Goal: Transaction & Acquisition: Book appointment/travel/reservation

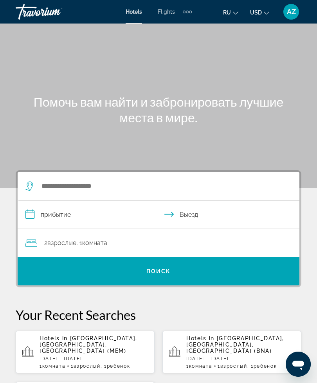
click at [167, 14] on span "Flights" at bounding box center [166, 12] width 17 height 6
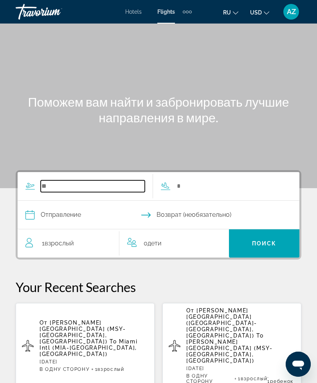
click at [58, 188] on input "Search widget" at bounding box center [93, 186] width 104 height 12
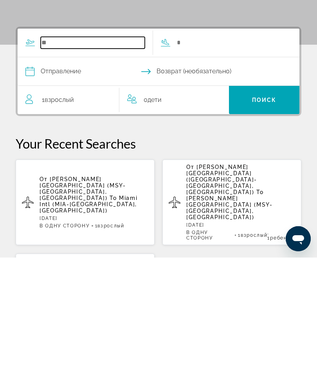
scroll to position [19, 0]
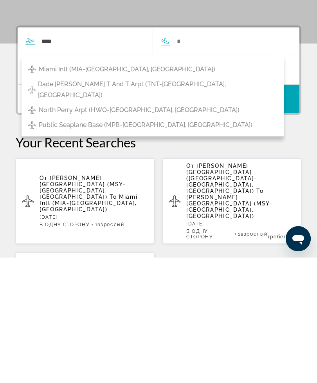
click at [147, 189] on span "Miami Intl (MIA-[GEOGRAPHIC_DATA], [GEOGRAPHIC_DATA])" at bounding box center [127, 194] width 177 height 11
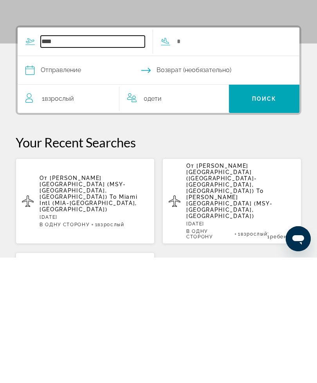
type input "**********"
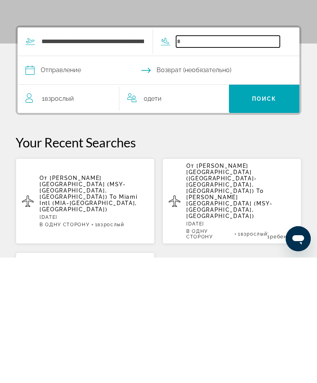
click at [210, 161] on input "Search widget" at bounding box center [228, 167] width 104 height 12
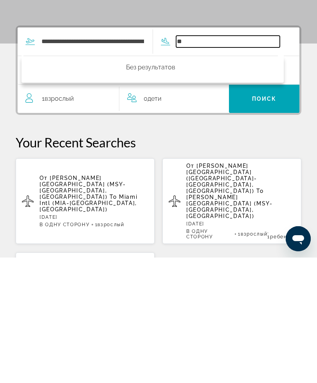
type input "*"
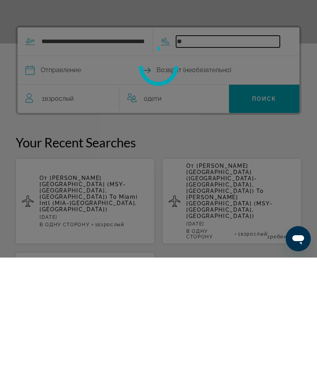
type input "*"
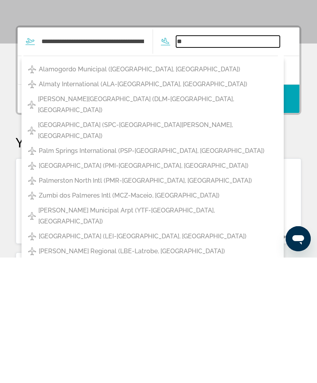
type input "*"
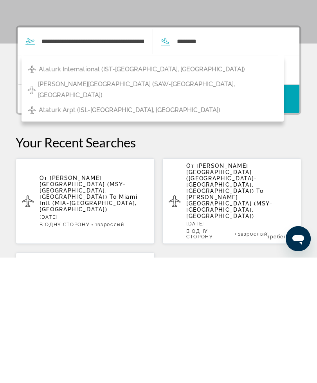
click at [179, 204] on span "[PERSON_NAME][GEOGRAPHIC_DATA] (SAW-[GEOGRAPHIC_DATA], [GEOGRAPHIC_DATA])" at bounding box center [156, 215] width 236 height 22
type input "**********"
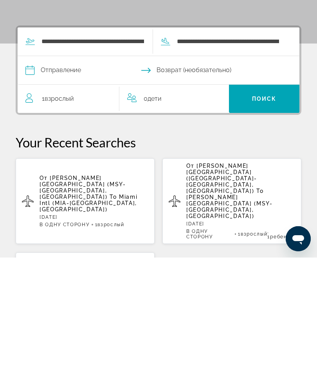
click at [56, 181] on input "Depart date" at bounding box center [91, 196] width 136 height 31
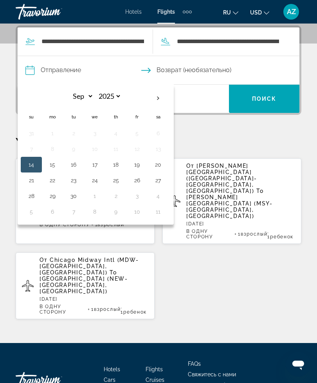
click at [158, 101] on th "Next month" at bounding box center [158, 98] width 21 height 17
select select "*"
click at [115, 133] on button "2" at bounding box center [116, 133] width 13 height 11
type input "**********"
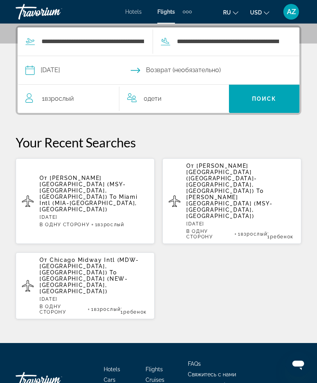
click at [53, 103] on span "1 Взрослый Взрослые" at bounding box center [58, 98] width 32 height 11
click at [219, 94] on icon "Increment children" at bounding box center [217, 96] width 7 height 9
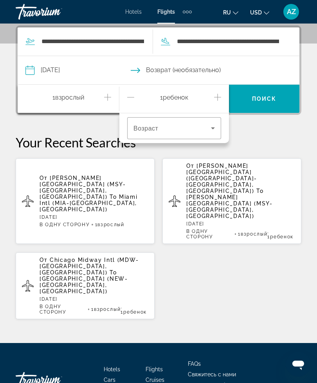
click at [155, 129] on span "Возраст" at bounding box center [146, 128] width 25 height 7
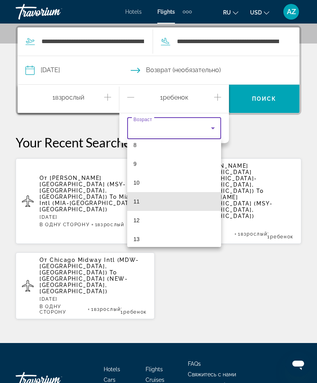
scroll to position [156, 0]
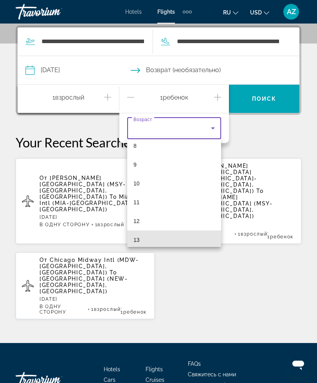
click at [206, 236] on mat-option "13" at bounding box center [174, 239] width 94 height 19
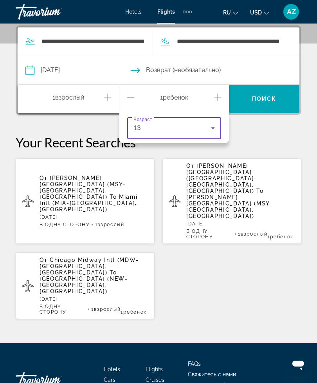
click at [261, 100] on span "Поиск" at bounding box center [264, 99] width 25 height 6
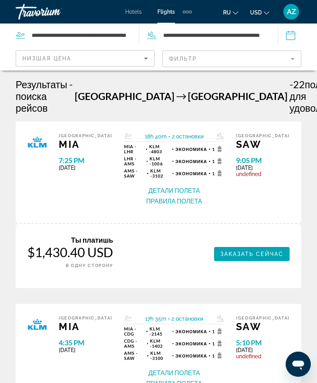
click at [292, 37] on input "Depart date: Oct 2, 2025" at bounding box center [287, 36] width 23 height 26
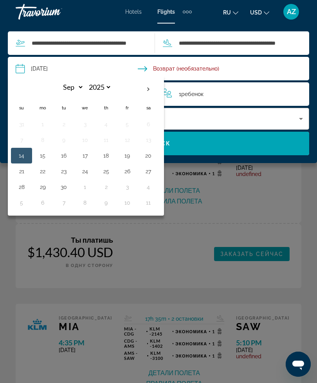
click at [149, 84] on th "Next month" at bounding box center [148, 89] width 21 height 17
select select "*"
click at [126, 124] on button "3" at bounding box center [127, 124] width 13 height 11
type input "**********"
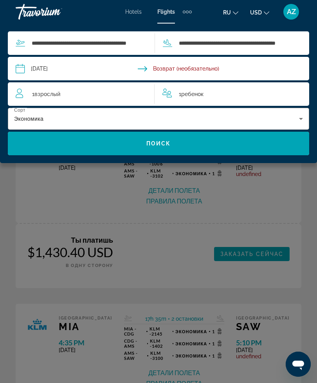
click at [60, 146] on span "Search widget" at bounding box center [158, 143] width 301 height 19
